Goal: Task Accomplishment & Management: Use online tool/utility

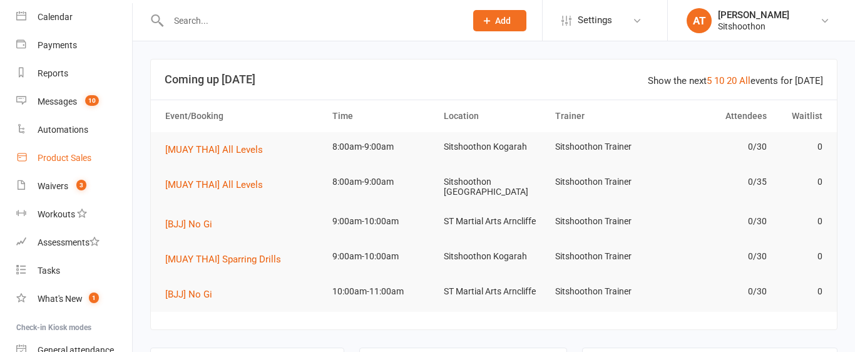
scroll to position [222, 0]
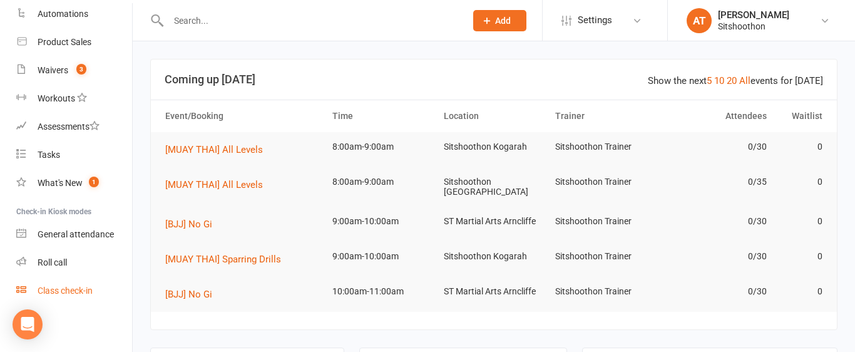
click at [72, 290] on div "Class check-in" at bounding box center [65, 290] width 55 height 10
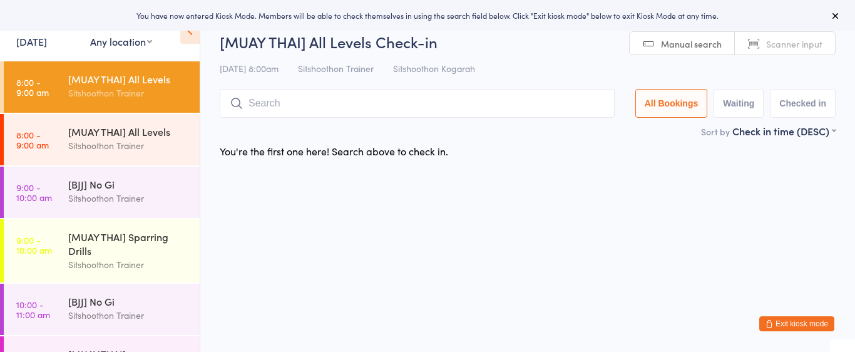
click at [135, 43] on select "Any location ST Martial Arts Arncliffe [GEOGRAPHIC_DATA] [GEOGRAPHIC_DATA]" at bounding box center [121, 41] width 62 height 14
select select "2"
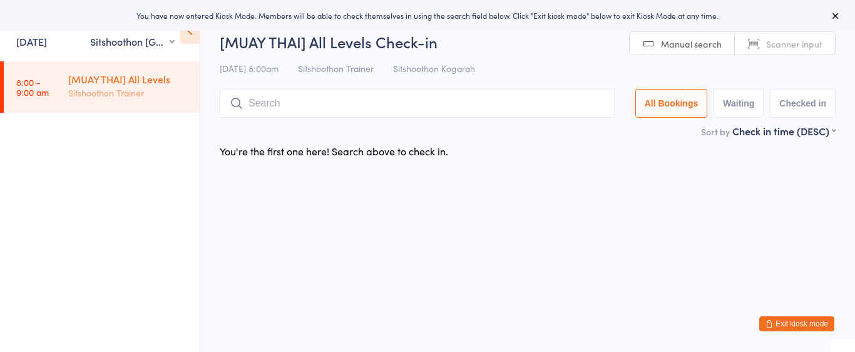
click at [126, 97] on div "Sitshoothon Trainer" at bounding box center [128, 93] width 121 height 14
